Goal: Use online tool/utility: Use online tool/utility

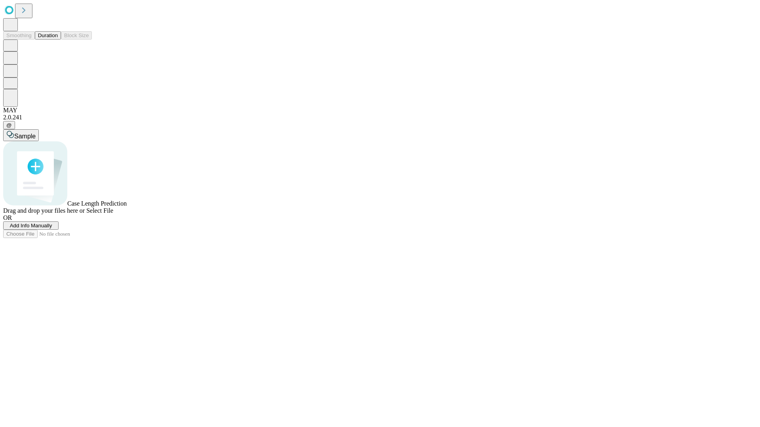
click at [58, 40] on button "Duration" at bounding box center [48, 35] width 26 height 8
click at [113, 214] on span "Select File" at bounding box center [99, 210] width 27 height 7
